Goal: Task Accomplishment & Management: Manage account settings

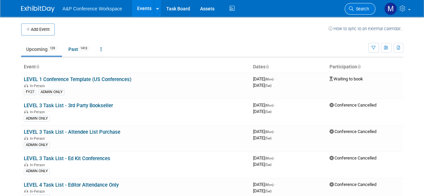
click at [356, 9] on span "Search" at bounding box center [360, 8] width 15 height 5
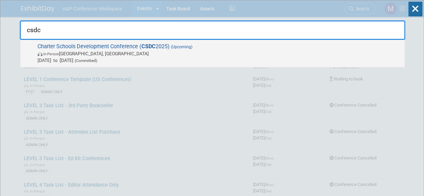
type input "csdc"
click at [109, 46] on span "Charter Schools Development Conference ( CSDC 2025) (Upcoming) In-Person [GEOGR…" at bounding box center [218, 53] width 365 height 20
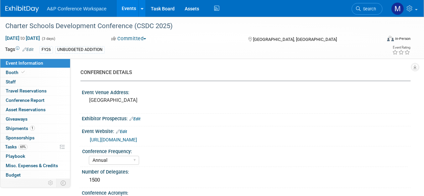
select select "Annual"
select select "Level 2"
select select "In-Person Booth"
select select "Schools"
select select "Bloomsbury Digital Resources"
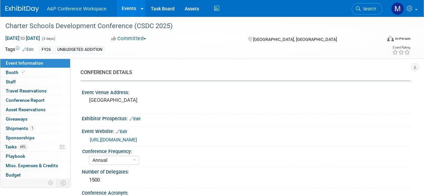
select select "[PERSON_NAME]"
select select "BDR Product Awareness and Trial Generation​"
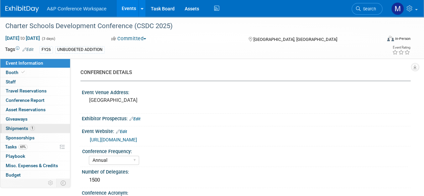
click at [14, 128] on span "Shipments 1" at bounding box center [20, 128] width 29 height 5
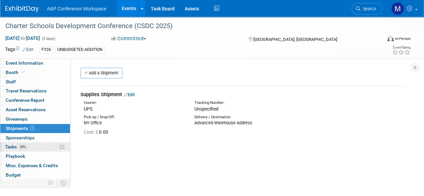
click at [14, 145] on span "Tasks 69%" at bounding box center [16, 146] width 22 height 5
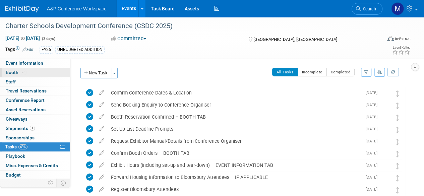
click at [39, 71] on link "Booth" at bounding box center [35, 72] width 70 height 9
select select "CLDC - Digital/BDR"
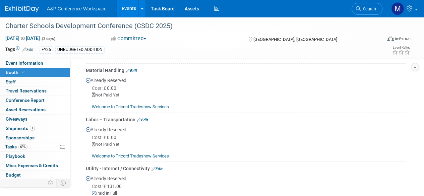
scroll to position [251, 0]
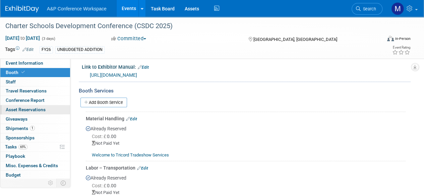
click at [32, 111] on span "Asset Reservations 0" at bounding box center [26, 109] width 40 height 5
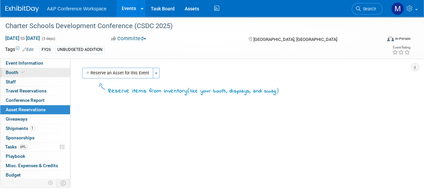
click at [31, 73] on link "Booth" at bounding box center [35, 72] width 70 height 9
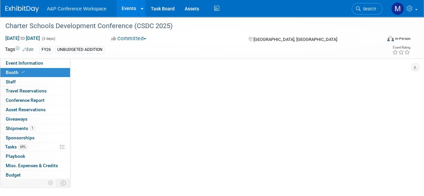
select select "CLDC - Digital/BDR"
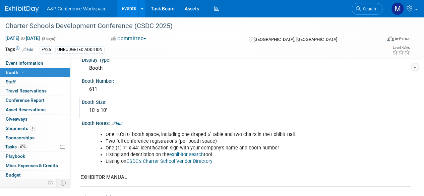
scroll to position [201, 0]
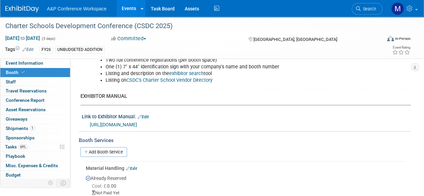
click at [137, 123] on link "https://tricord.boomerecommerce.com/Pages/Event/Shop.aspx?CategoryID=76" at bounding box center [113, 124] width 47 height 5
click at [37, 63] on span "Event Information" at bounding box center [25, 62] width 38 height 5
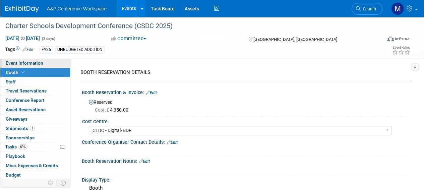
select select "Annual"
select select "Level 2"
select select "In-Person Booth"
select select "Schools"
select select "Bloomsbury Digital Resources"
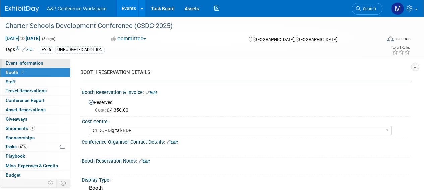
select select "Anne Weston"
select select "Mark Strong"
select select "BDR Product Awareness and Trial Generation​"
